Goal: Task Accomplishment & Management: Manage account settings

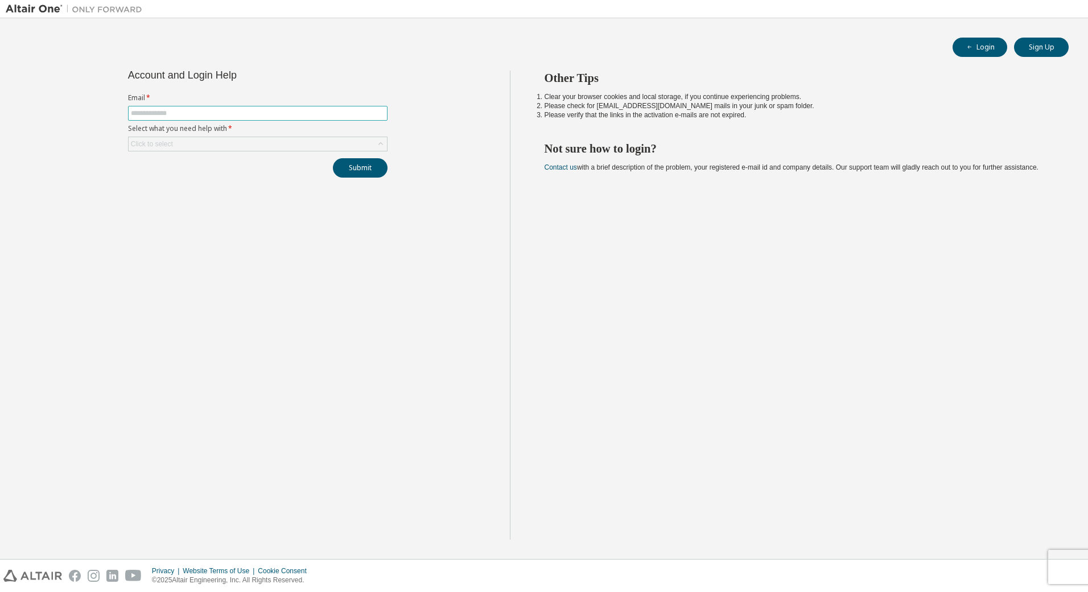
click at [200, 109] on input "text" at bounding box center [258, 113] width 254 height 9
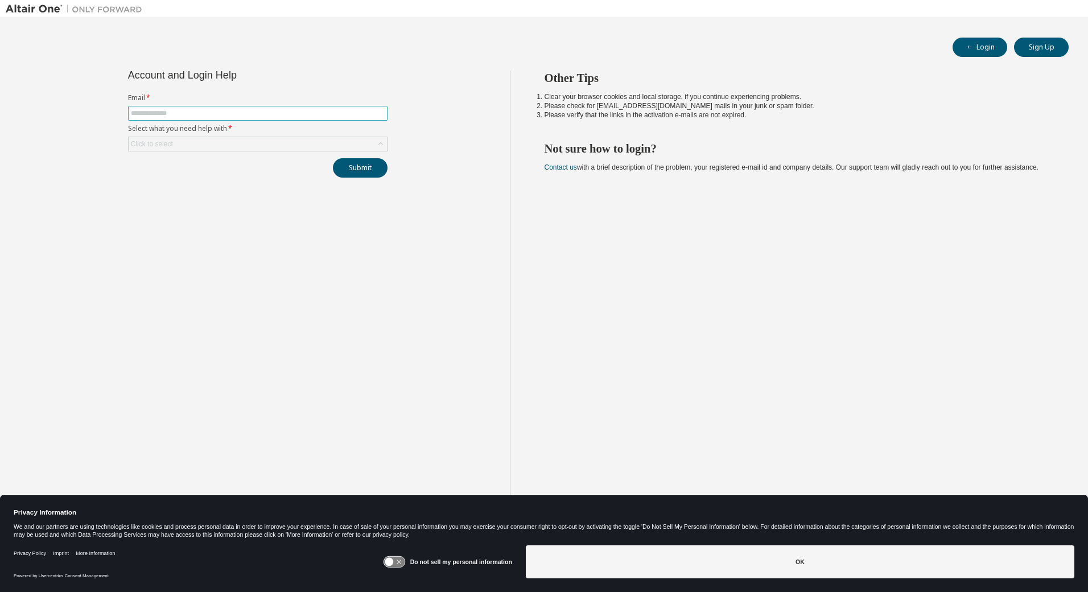
click at [203, 114] on input "text" at bounding box center [258, 113] width 254 height 9
type input "**********"
click at [221, 145] on div "Click to select" at bounding box center [258, 144] width 258 height 14
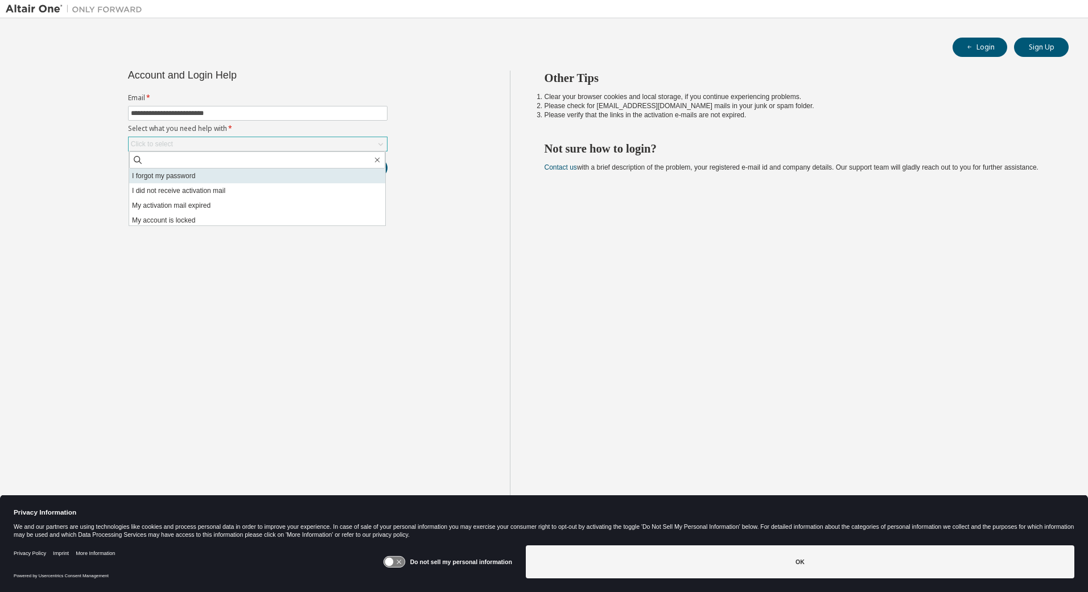
click at [185, 174] on li "I forgot my password" at bounding box center [257, 175] width 256 height 15
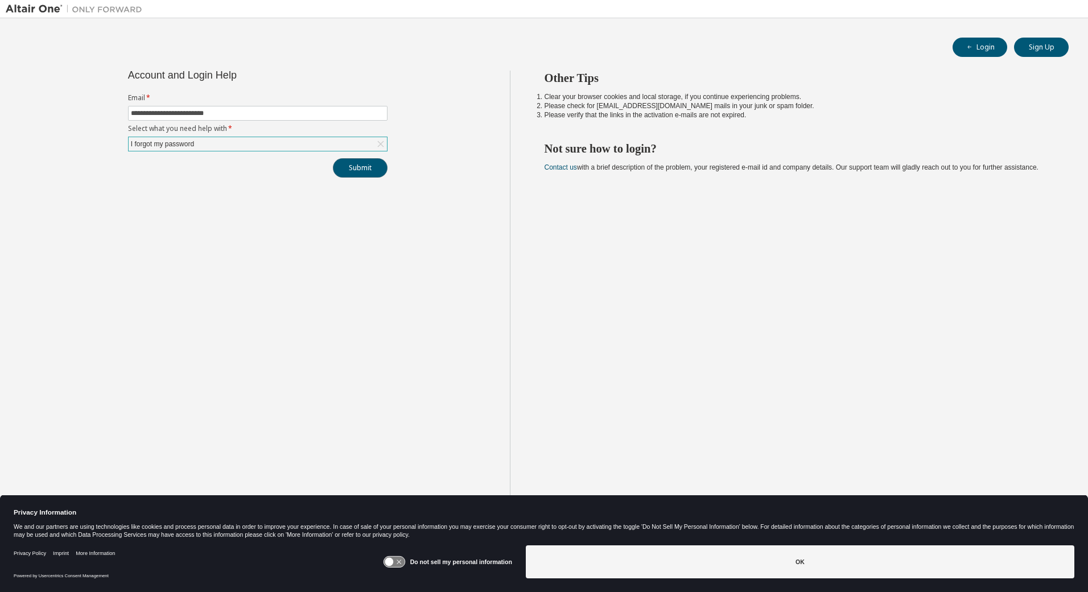
click at [353, 167] on button "Submit" at bounding box center [360, 167] width 55 height 19
click at [351, 169] on button "Submit" at bounding box center [360, 167] width 55 height 19
click at [274, 149] on div "I forgot my password" at bounding box center [258, 144] width 258 height 14
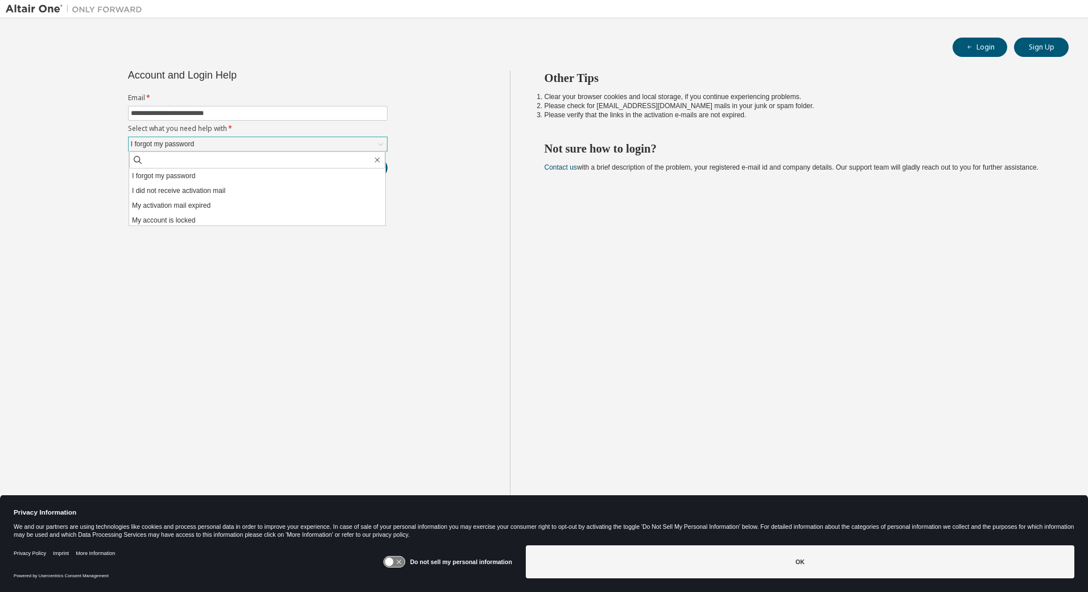
click at [274, 149] on div "I forgot my password" at bounding box center [258, 144] width 258 height 14
